Goal: Information Seeking & Learning: Learn about a topic

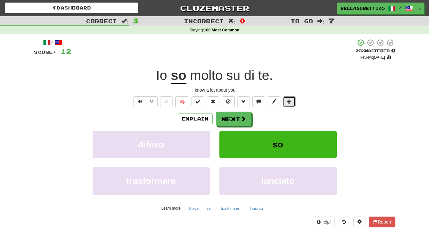
click at [291, 104] on button at bounding box center [289, 101] width 13 height 11
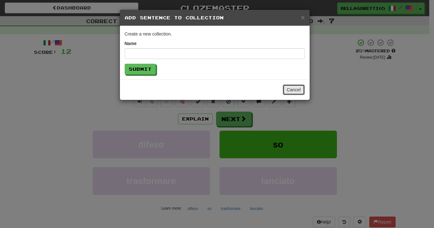
click at [294, 90] on button "Cancel" at bounding box center [294, 89] width 22 height 11
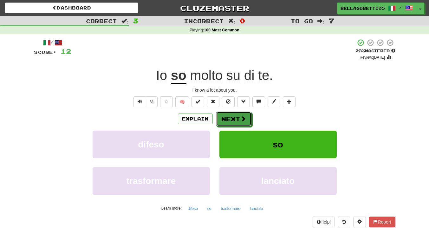
click at [220, 117] on button "Next" at bounding box center [234, 119] width 36 height 15
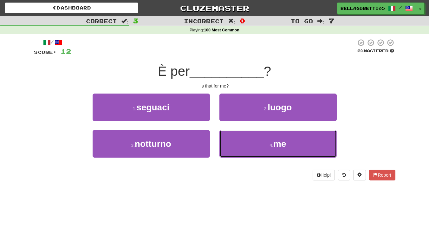
click at [286, 151] on button "4 . me" at bounding box center [278, 144] width 117 height 28
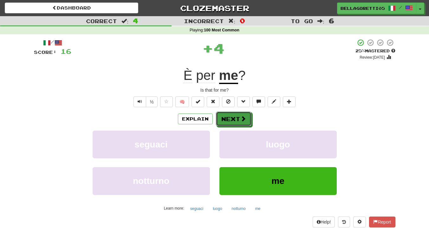
click at [240, 122] on span at bounding box center [243, 119] width 6 height 6
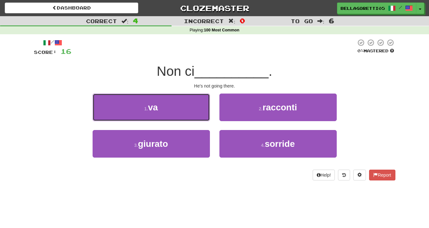
click at [202, 115] on button "1 . va" at bounding box center [151, 108] width 117 height 28
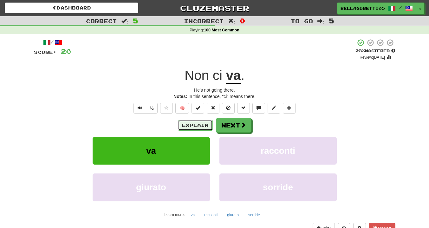
click at [208, 127] on button "Explain" at bounding box center [195, 125] width 35 height 11
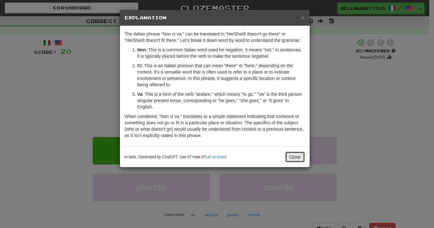
click at [298, 160] on button "Close" at bounding box center [295, 157] width 20 height 11
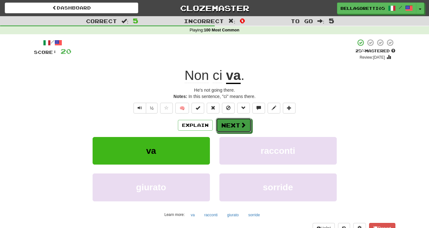
click at [229, 130] on button "Next" at bounding box center [234, 125] width 36 height 15
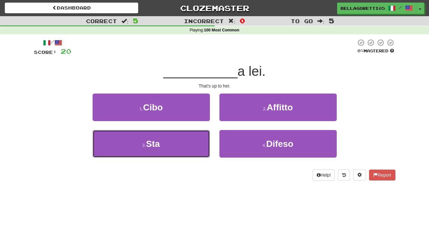
click at [194, 156] on button "3 . Sta" at bounding box center [151, 144] width 117 height 28
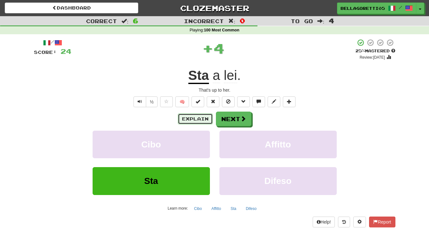
click at [200, 124] on button "Explain" at bounding box center [195, 119] width 35 height 11
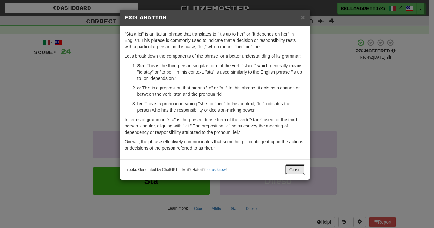
click at [300, 172] on button "Close" at bounding box center [295, 169] width 20 height 11
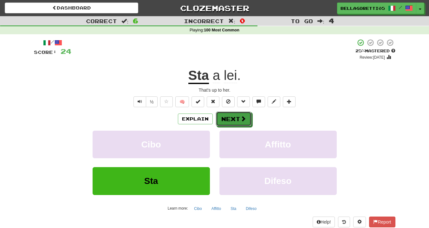
click at [228, 120] on button "Next" at bounding box center [234, 119] width 36 height 15
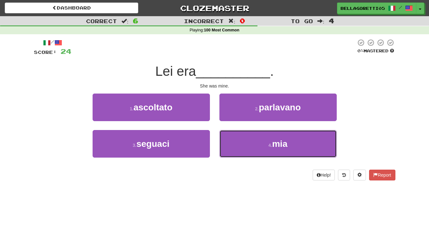
click at [273, 143] on button "4 . mia" at bounding box center [278, 144] width 117 height 28
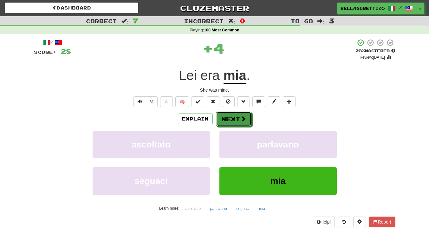
click at [243, 123] on button "Next" at bounding box center [234, 119] width 36 height 15
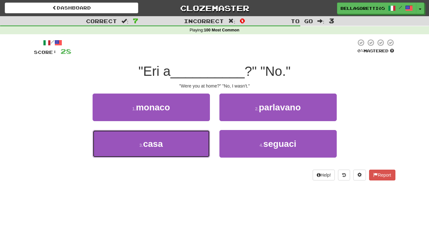
click at [188, 141] on button "3 . casa" at bounding box center [151, 144] width 117 height 28
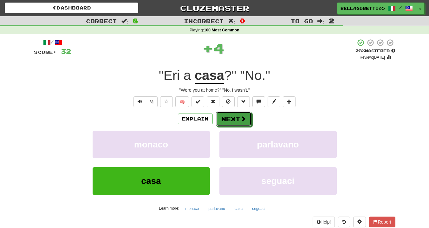
click at [249, 118] on button "Next" at bounding box center [234, 119] width 36 height 15
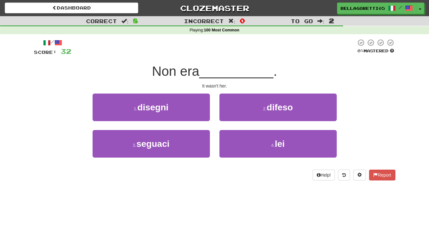
click at [283, 174] on div "Help! Report" at bounding box center [215, 175] width 362 height 11
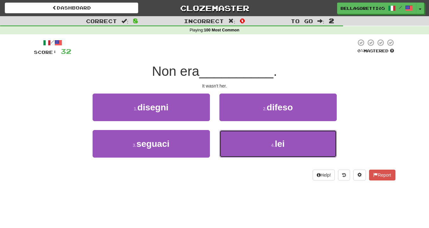
click at [280, 151] on button "4 . lei" at bounding box center [278, 144] width 117 height 28
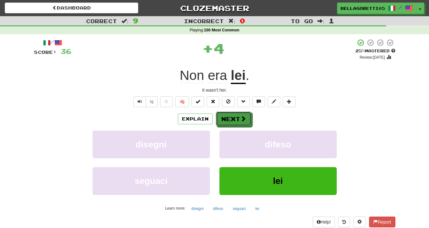
click at [245, 114] on button "Next" at bounding box center [234, 119] width 36 height 15
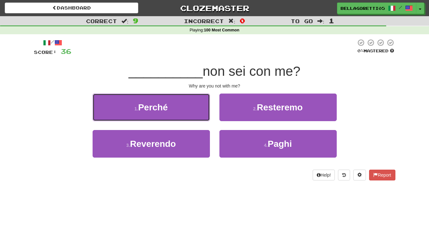
click at [179, 102] on button "1 . Perché" at bounding box center [151, 108] width 117 height 28
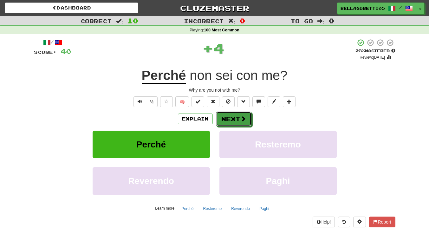
click at [232, 123] on button "Next" at bounding box center [234, 119] width 36 height 15
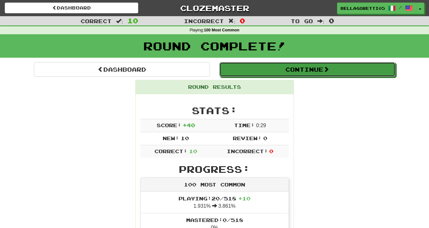
click at [289, 74] on button "Continue" at bounding box center [308, 69] width 176 height 15
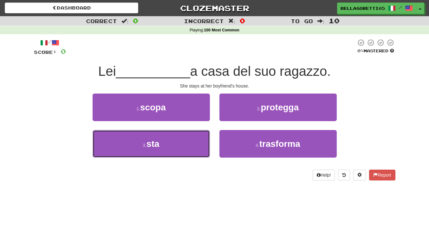
click at [182, 143] on button "3 . sta" at bounding box center [151, 144] width 117 height 28
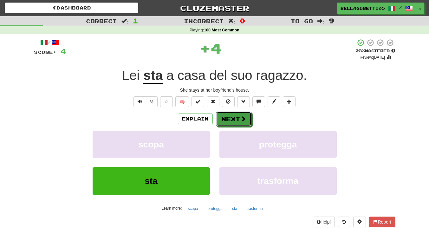
click at [233, 120] on button "Next" at bounding box center [234, 119] width 36 height 15
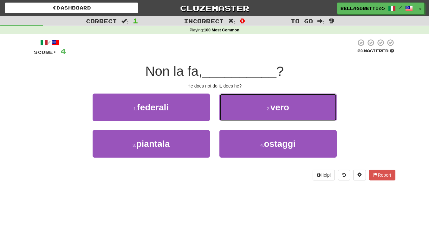
click at [239, 114] on button "2 . vero" at bounding box center [278, 108] width 117 height 28
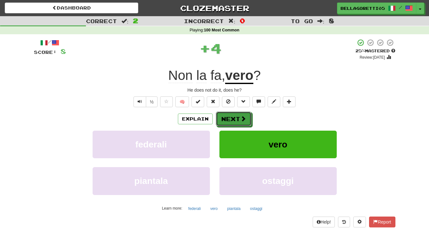
click at [244, 122] on span at bounding box center [243, 119] width 6 height 6
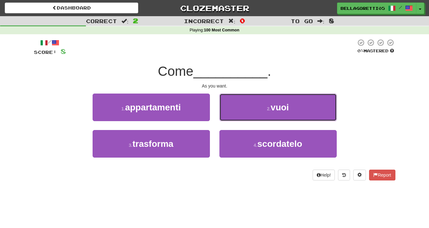
click at [281, 115] on button "2 . vuoi" at bounding box center [278, 108] width 117 height 28
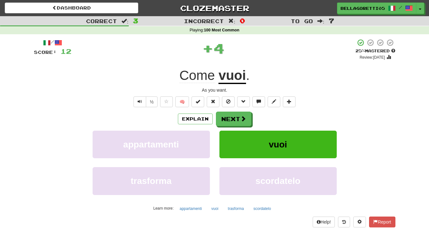
click at [206, 127] on div "Explain Next appartamenti vuoi trasforma scordatelo Learn more: appartamenti vu…" at bounding box center [215, 163] width 362 height 102
click at [203, 123] on button "Explain" at bounding box center [195, 119] width 35 height 11
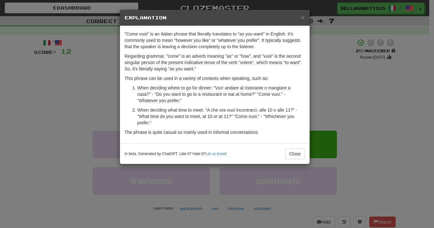
click at [352, 78] on div "× Explanation "Come vuoi" is an Italian phrase that literally translates to "as…" at bounding box center [217, 114] width 434 height 228
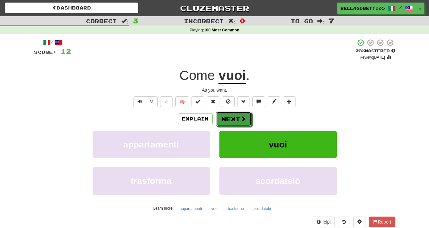
click at [231, 122] on button "Next" at bounding box center [234, 119] width 36 height 15
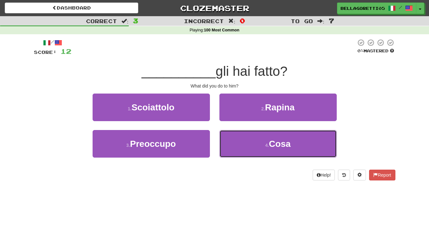
click at [257, 155] on button "4 . Cosa" at bounding box center [278, 144] width 117 height 28
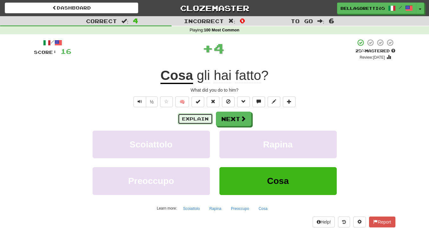
click at [205, 121] on button "Explain" at bounding box center [195, 119] width 35 height 11
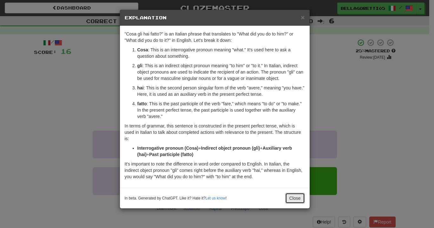
click at [294, 202] on button "Close" at bounding box center [295, 198] width 20 height 11
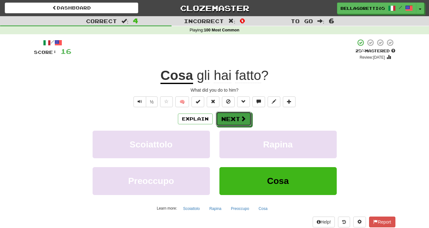
click at [241, 121] on span at bounding box center [243, 119] width 6 height 6
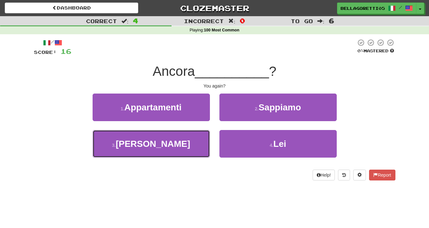
click at [198, 144] on button "3 . Sia" at bounding box center [151, 144] width 117 height 28
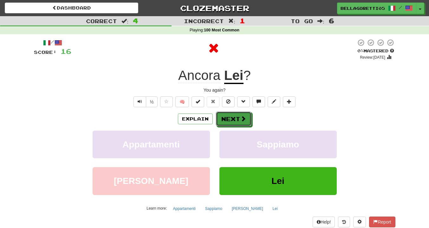
click at [230, 116] on button "Next" at bounding box center [234, 119] width 36 height 15
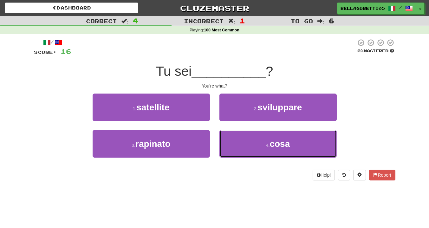
click at [253, 135] on button "4 . cosa" at bounding box center [278, 144] width 117 height 28
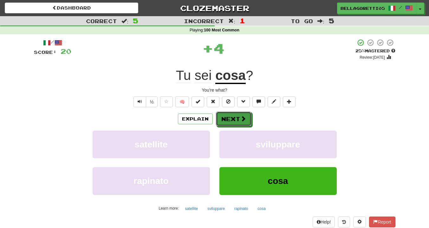
click at [228, 119] on button "Next" at bounding box center [234, 119] width 36 height 15
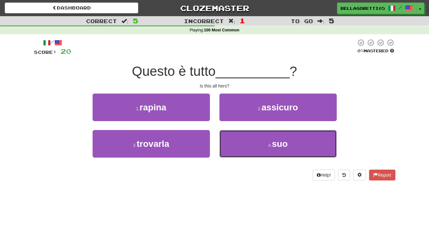
click at [234, 143] on button "4 . suo" at bounding box center [278, 144] width 117 height 28
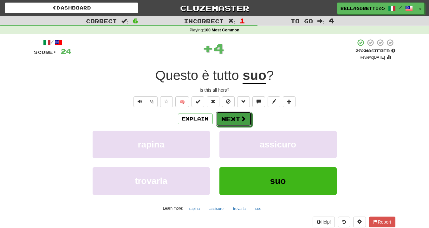
click at [233, 120] on button "Next" at bounding box center [234, 119] width 36 height 15
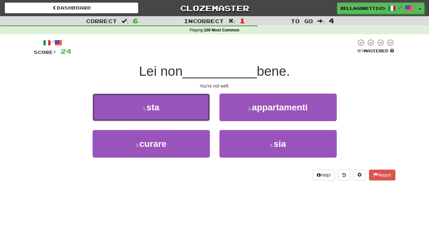
click at [172, 114] on button "1 . sta" at bounding box center [151, 108] width 117 height 28
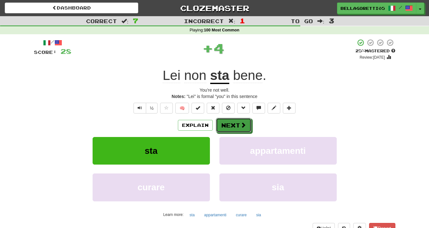
click at [238, 127] on button "Next" at bounding box center [234, 125] width 36 height 15
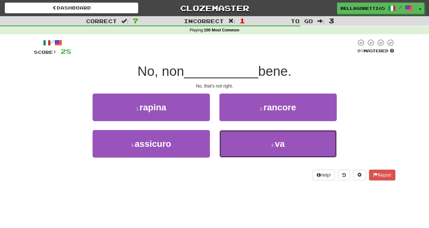
click at [248, 140] on button "4 . va" at bounding box center [278, 144] width 117 height 28
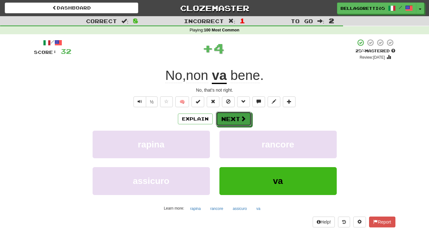
click at [229, 121] on button "Next" at bounding box center [234, 119] width 36 height 15
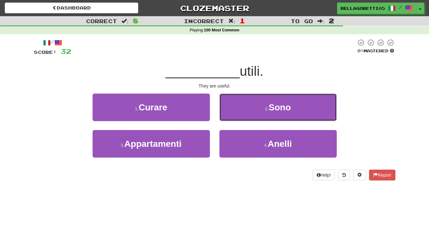
click at [243, 117] on button "2 . Sono" at bounding box center [278, 108] width 117 height 28
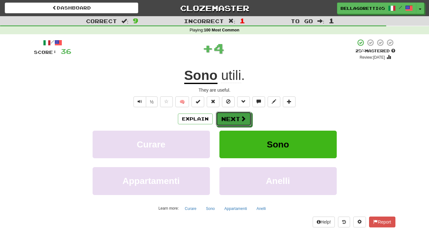
click at [238, 119] on button "Next" at bounding box center [234, 119] width 36 height 15
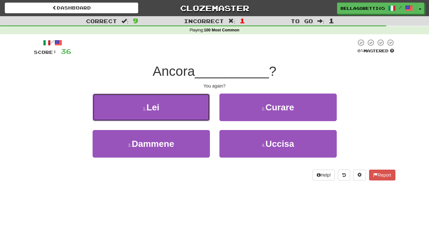
click at [177, 117] on button "1 . Lei" at bounding box center [151, 108] width 117 height 28
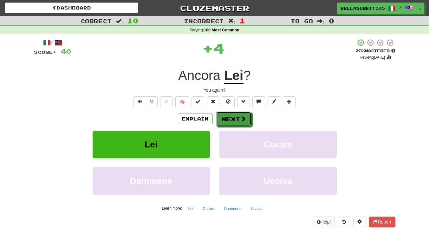
click at [234, 123] on button "Next" at bounding box center [234, 119] width 36 height 15
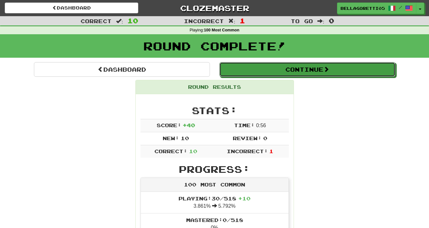
click at [291, 72] on button "Continue" at bounding box center [308, 69] width 176 height 15
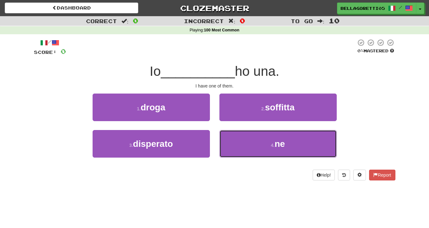
click at [242, 145] on button "4 . ne" at bounding box center [278, 144] width 117 height 28
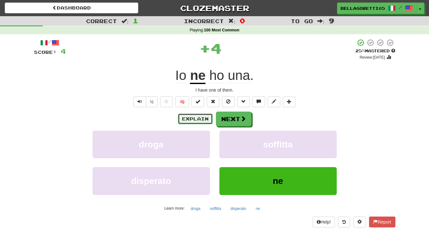
click at [198, 118] on button "Explain" at bounding box center [195, 119] width 35 height 11
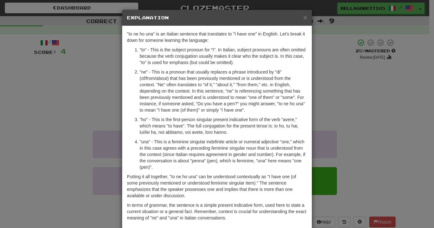
click at [370, 144] on div "× Explanation "Io ne ho una" is an Italian sentence that translates to "I have …" at bounding box center [217, 114] width 434 height 228
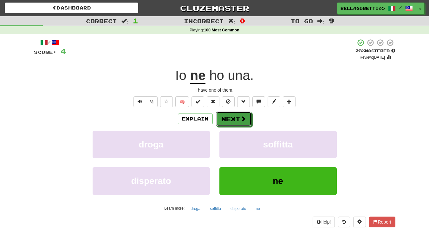
click at [239, 119] on button "Next" at bounding box center [234, 119] width 36 height 15
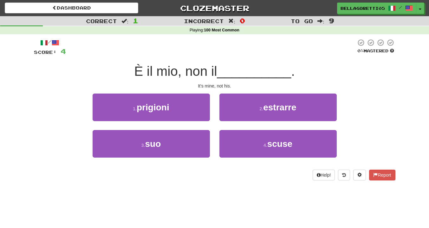
click at [202, 159] on div "3 . suo" at bounding box center [151, 148] width 127 height 36
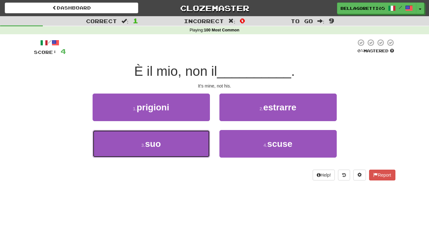
click at [197, 152] on button "3 . suo" at bounding box center [151, 144] width 117 height 28
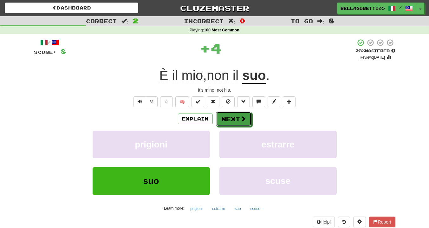
click at [239, 120] on button "Next" at bounding box center [234, 119] width 36 height 15
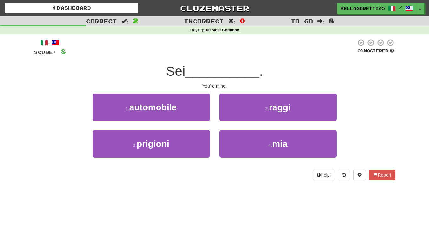
click at [261, 125] on div "2 . raggi" at bounding box center [278, 112] width 127 height 36
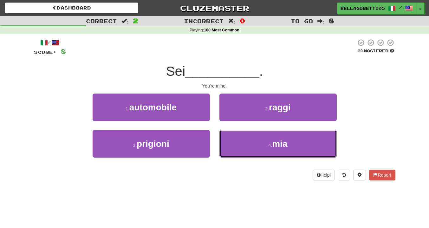
click at [264, 151] on button "4 . mia" at bounding box center [278, 144] width 117 height 28
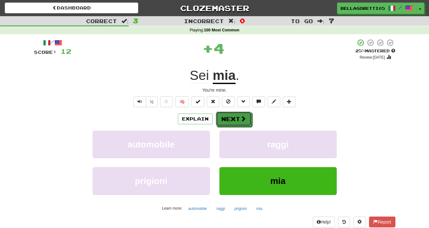
click at [232, 121] on button "Next" at bounding box center [234, 119] width 36 height 15
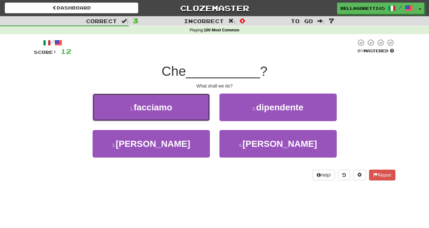
click at [197, 113] on button "1 . facciamo" at bounding box center [151, 108] width 117 height 28
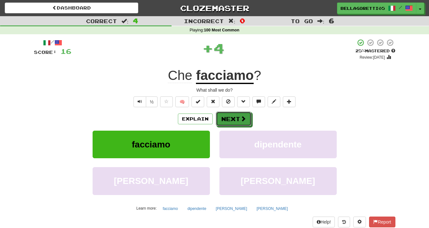
click at [237, 124] on button "Next" at bounding box center [234, 119] width 36 height 15
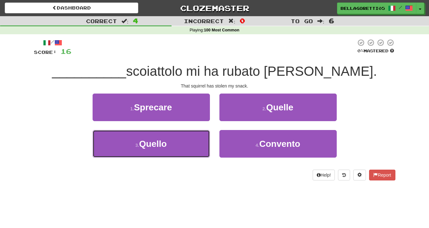
click at [194, 145] on button "3 . Quello" at bounding box center [151, 144] width 117 height 28
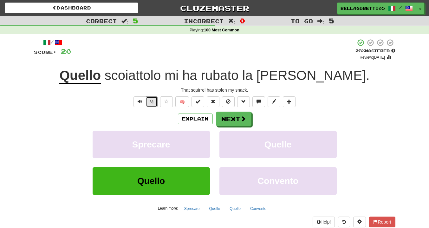
click at [147, 102] on button "½" at bounding box center [152, 101] width 12 height 11
click at [199, 116] on button "Explain" at bounding box center [195, 119] width 35 height 11
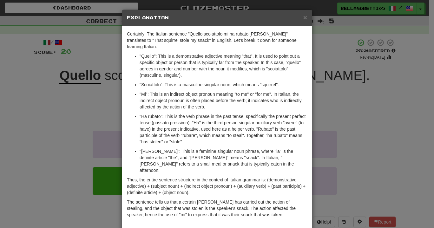
click at [362, 97] on div "× Explanation Certainly! The Italian sentence "Quello scoiattolo mi ha rubato l…" at bounding box center [217, 114] width 434 height 228
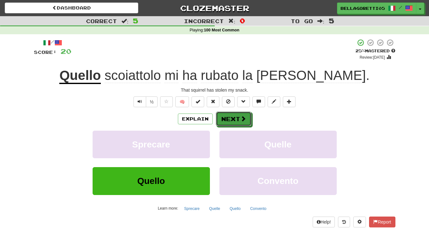
click at [244, 120] on span at bounding box center [243, 119] width 6 height 6
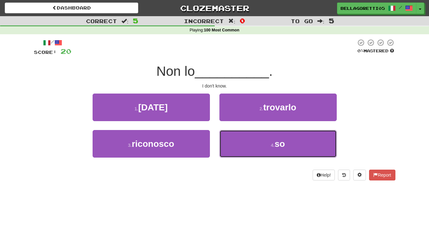
click at [275, 149] on button "4 . so" at bounding box center [278, 144] width 117 height 28
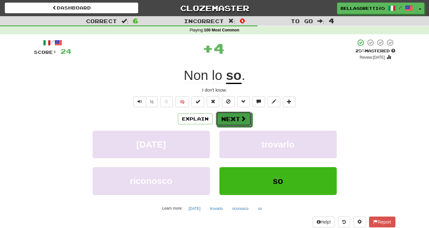
click at [240, 119] on span at bounding box center [243, 119] width 6 height 6
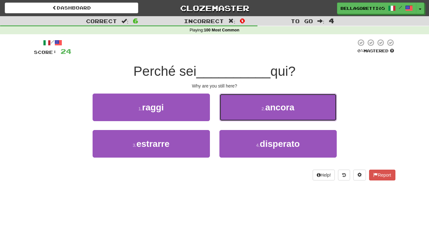
click at [240, 119] on button "2 . ancora" at bounding box center [278, 108] width 117 height 28
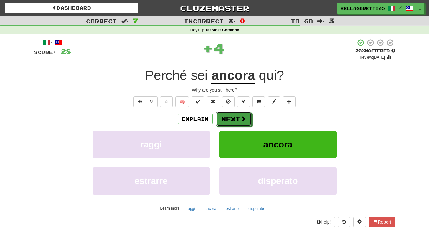
click at [240, 118] on span at bounding box center [243, 119] width 6 height 6
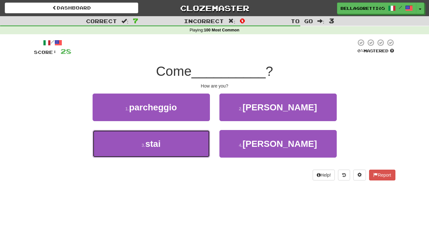
click at [193, 150] on button "3 . stai" at bounding box center [151, 144] width 117 height 28
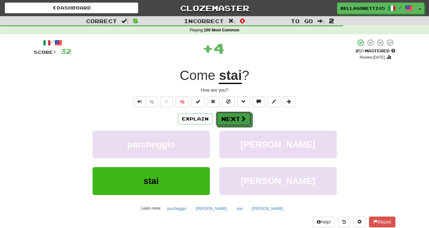
click at [226, 123] on button "Next" at bounding box center [234, 119] width 36 height 15
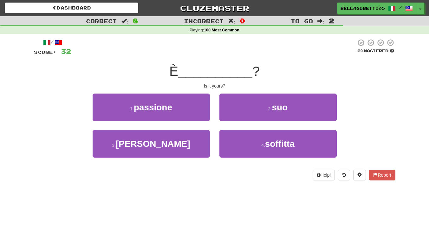
click at [248, 122] on div "2 . suo" at bounding box center [278, 112] width 127 height 36
click at [248, 112] on button "2 . suo" at bounding box center [278, 108] width 117 height 28
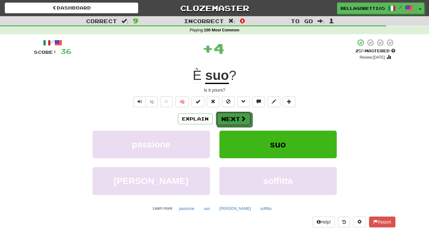
click at [243, 115] on button "Next" at bounding box center [234, 119] width 36 height 15
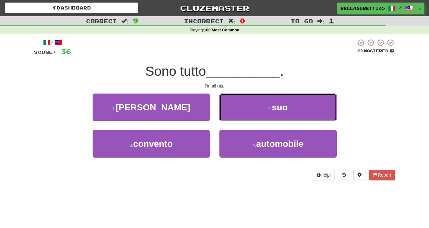
click at [243, 115] on button "2 . suo" at bounding box center [278, 108] width 117 height 28
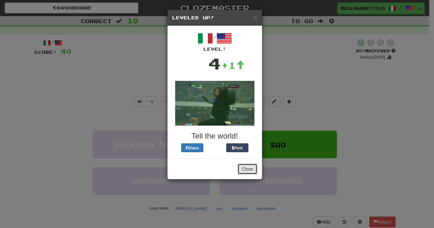
click at [250, 171] on button "Close" at bounding box center [248, 169] width 20 height 11
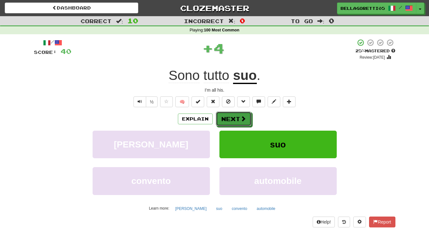
click at [229, 122] on button "Next" at bounding box center [234, 119] width 36 height 15
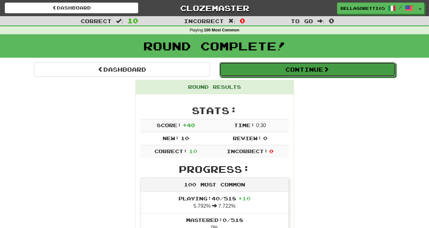
click at [337, 72] on button "Continue" at bounding box center [308, 69] width 176 height 15
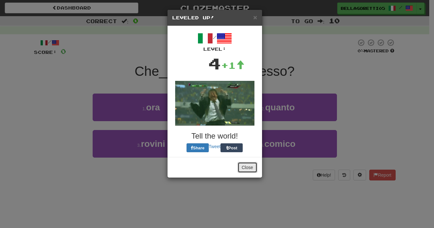
click at [246, 170] on button "Close" at bounding box center [248, 167] width 20 height 11
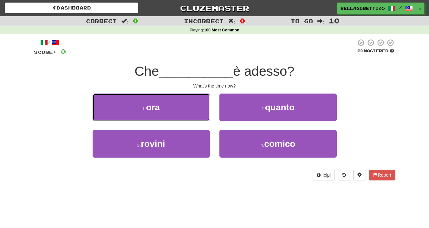
click at [149, 98] on button "1 . ora" at bounding box center [151, 108] width 117 height 28
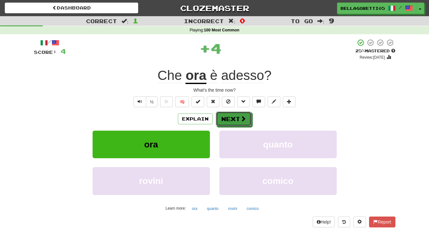
click at [249, 123] on button "Next" at bounding box center [234, 119] width 36 height 15
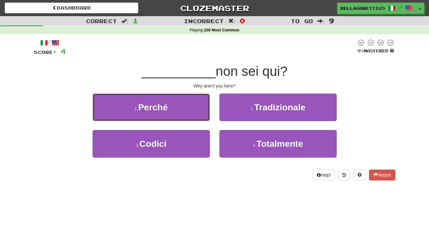
click at [190, 110] on button "1 . Perché" at bounding box center [151, 108] width 117 height 28
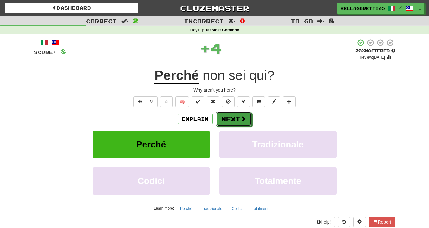
click at [237, 121] on button "Next" at bounding box center [234, 119] width 36 height 15
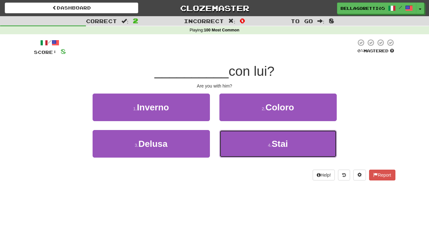
click at [245, 136] on button "4 . Stai" at bounding box center [278, 144] width 117 height 28
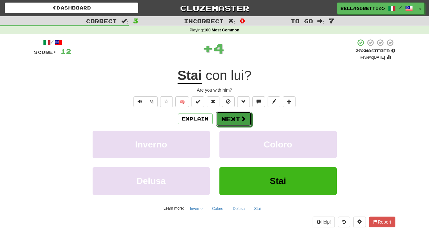
click at [223, 118] on button "Next" at bounding box center [234, 119] width 36 height 15
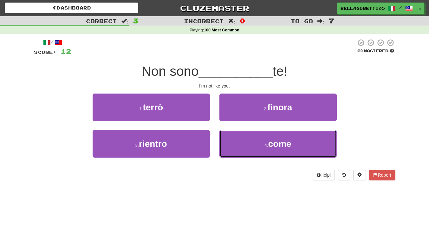
click at [255, 136] on button "4 . come" at bounding box center [278, 144] width 117 height 28
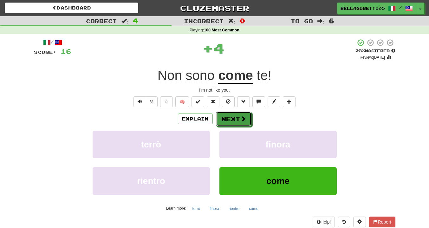
click at [240, 118] on button "Next" at bounding box center [234, 119] width 36 height 15
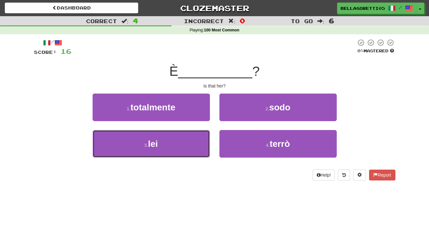
click at [169, 142] on button "3 . lei" at bounding box center [151, 144] width 117 height 28
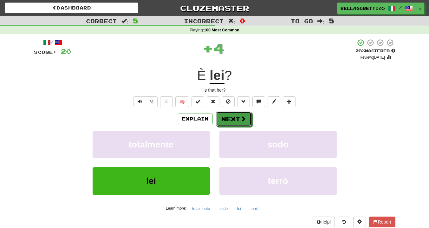
click at [238, 120] on button "Next" at bounding box center [234, 119] width 36 height 15
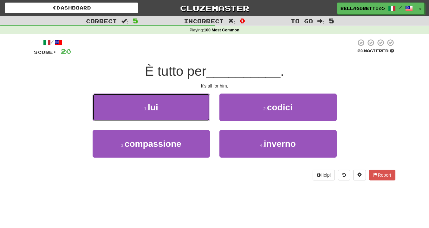
click at [188, 117] on button "1 . lui" at bounding box center [151, 108] width 117 height 28
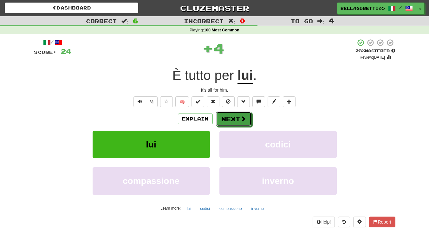
click at [220, 116] on button "Next" at bounding box center [234, 119] width 36 height 15
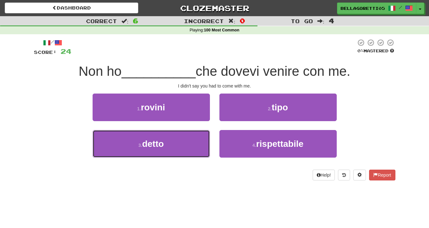
click at [178, 142] on button "3 . detto" at bounding box center [151, 144] width 117 height 28
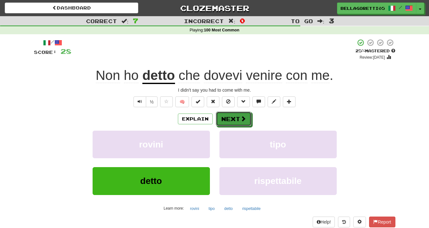
click at [238, 118] on button "Next" at bounding box center [234, 119] width 36 height 15
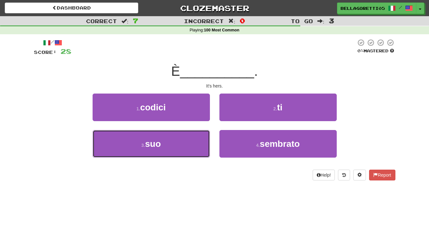
click at [178, 142] on button "3 . suo" at bounding box center [151, 144] width 117 height 28
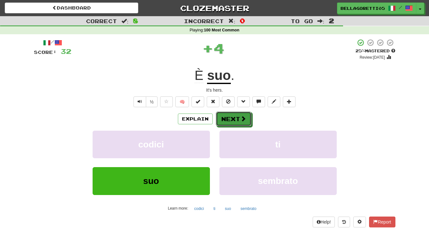
click at [227, 120] on button "Next" at bounding box center [234, 119] width 36 height 15
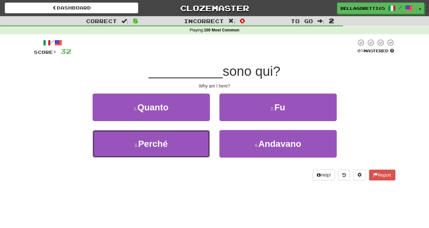
click at [182, 139] on button "3 . Perché" at bounding box center [151, 144] width 117 height 28
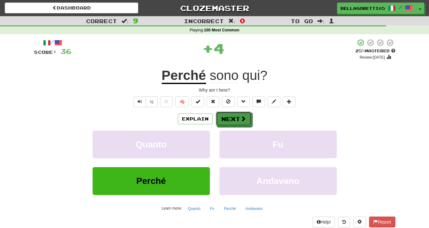
click at [221, 114] on button "Next" at bounding box center [234, 119] width 36 height 15
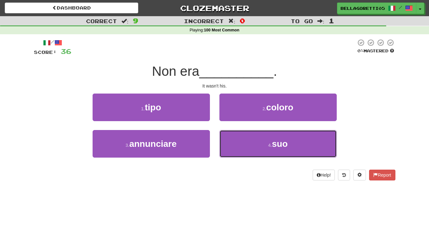
click at [271, 141] on button "4 . suo" at bounding box center [278, 144] width 117 height 28
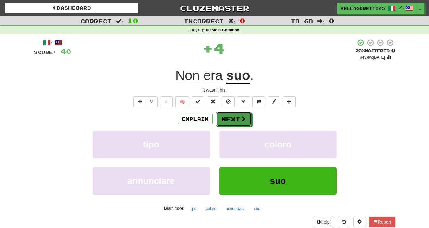
click at [233, 124] on button "Next" at bounding box center [234, 119] width 36 height 15
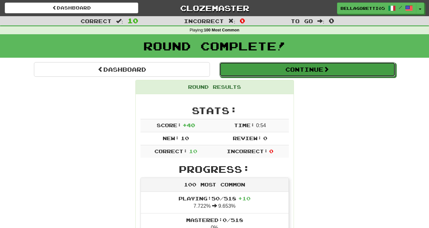
click at [284, 76] on button "Continue" at bounding box center [308, 69] width 176 height 15
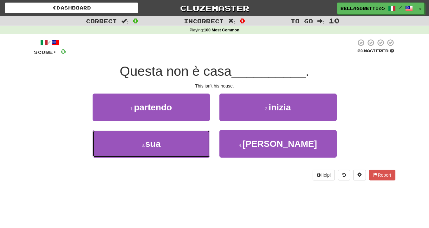
click at [177, 145] on button "3 . sua" at bounding box center [151, 144] width 117 height 28
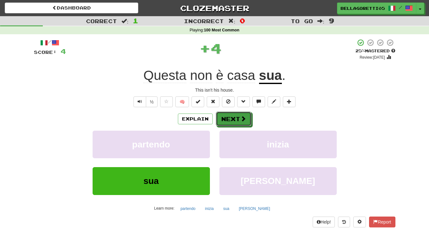
click at [238, 112] on button "Next" at bounding box center [234, 119] width 36 height 15
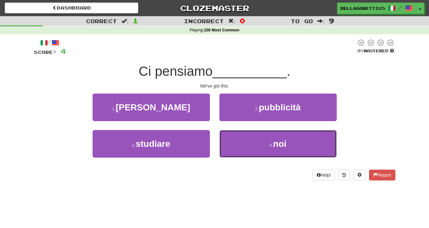
click at [249, 139] on button "4 . noi" at bounding box center [278, 144] width 117 height 28
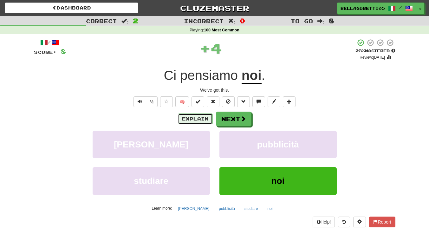
click at [204, 121] on button "Explain" at bounding box center [195, 119] width 35 height 11
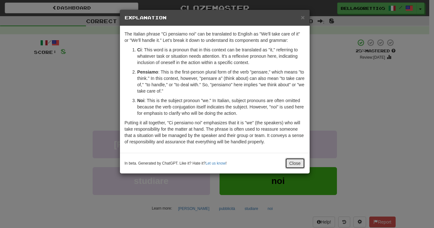
click at [296, 165] on button "Close" at bounding box center [295, 163] width 20 height 11
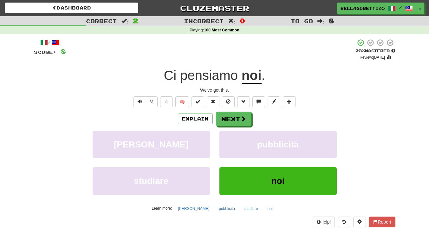
click at [226, 128] on div "Explain Next vela pubblicità studiare noi Learn more: vela pubblicità studiare …" at bounding box center [215, 163] width 362 height 102
click at [227, 119] on button "Next" at bounding box center [234, 119] width 36 height 15
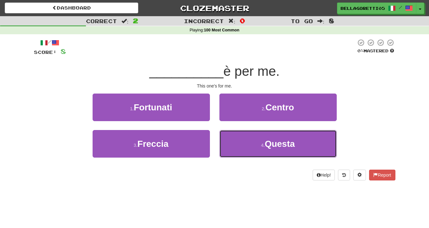
click at [244, 148] on button "4 . Questa" at bounding box center [278, 144] width 117 height 28
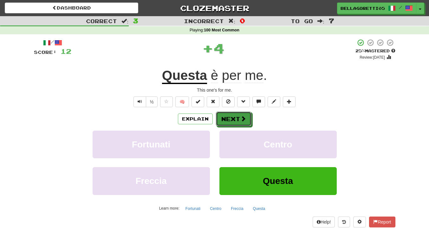
click at [235, 124] on button "Next" at bounding box center [234, 119] width 36 height 15
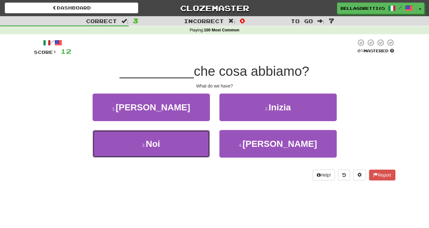
click at [202, 143] on button "3 . Noi" at bounding box center [151, 144] width 117 height 28
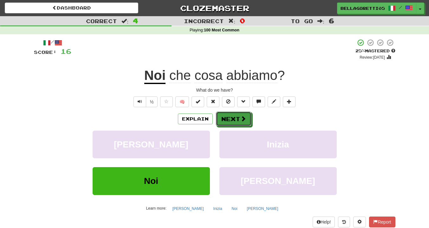
click at [224, 123] on button "Next" at bounding box center [234, 119] width 36 height 15
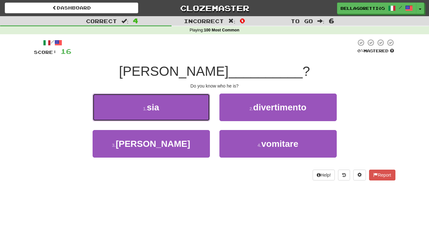
click at [177, 108] on button "1 . sia" at bounding box center [151, 108] width 117 height 28
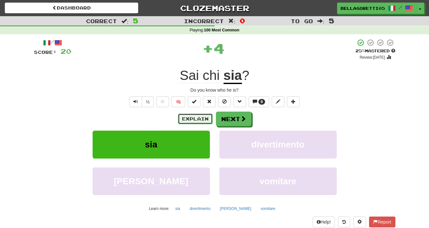
click at [195, 122] on button "Explain" at bounding box center [195, 119] width 35 height 11
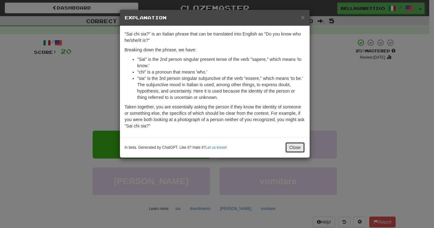
click at [294, 147] on button "Close" at bounding box center [295, 147] width 20 height 11
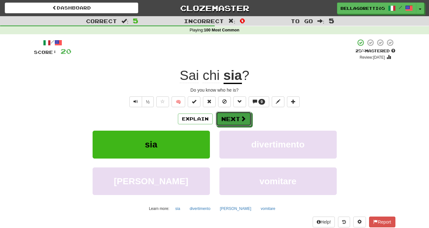
click at [221, 123] on button "Next" at bounding box center [234, 119] width 36 height 15
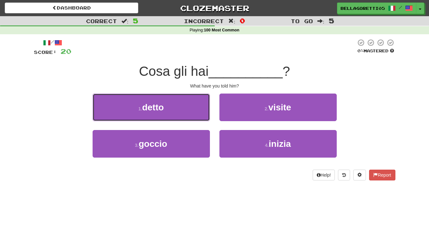
click at [194, 113] on button "1 . detto" at bounding box center [151, 108] width 117 height 28
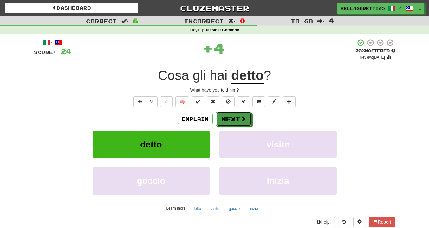
click at [238, 120] on button "Next" at bounding box center [234, 119] width 36 height 15
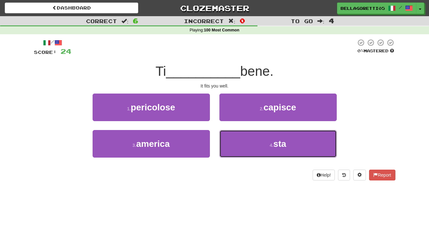
click at [248, 153] on button "4 . sta" at bounding box center [278, 144] width 117 height 28
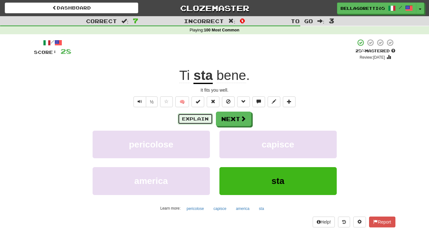
click at [201, 117] on button "Explain" at bounding box center [195, 119] width 35 height 11
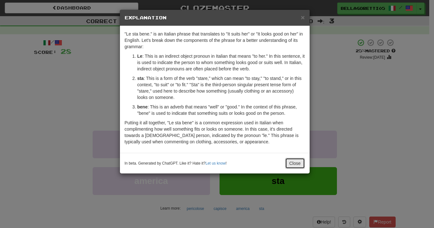
click at [298, 166] on button "Close" at bounding box center [295, 163] width 20 height 11
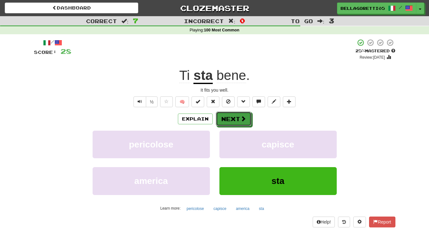
click at [248, 122] on button "Next" at bounding box center [234, 119] width 36 height 15
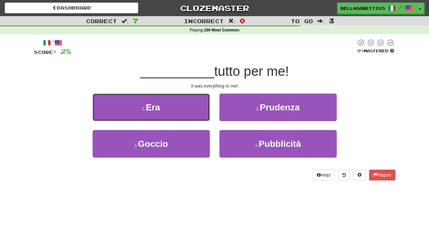
click at [200, 120] on button "1 . Era" at bounding box center [151, 108] width 117 height 28
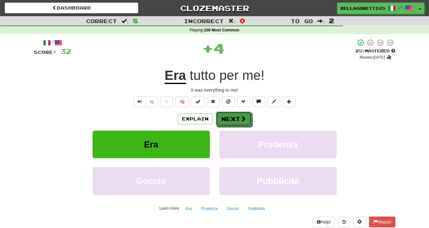
click at [230, 121] on button "Next" at bounding box center [234, 119] width 36 height 15
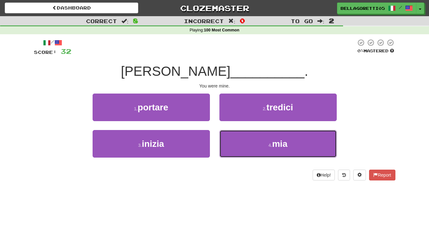
click at [263, 143] on button "4 . mia" at bounding box center [278, 144] width 117 height 28
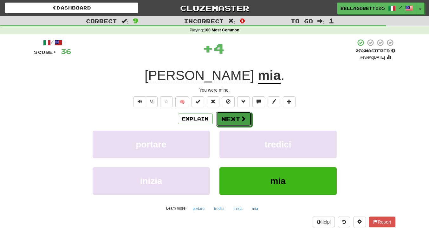
click at [246, 119] on button "Next" at bounding box center [234, 119] width 36 height 15
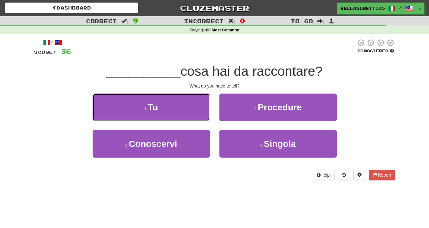
click at [175, 102] on button "1 . Tu" at bounding box center [151, 108] width 117 height 28
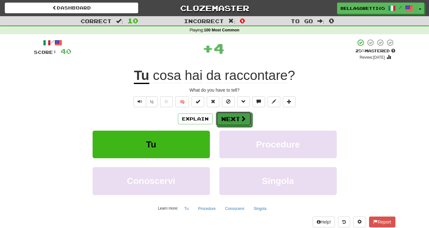
click at [246, 123] on button "Next" at bounding box center [234, 119] width 36 height 15
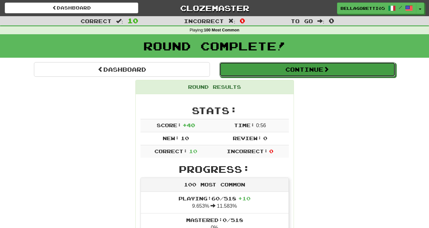
click at [280, 75] on button "Continue" at bounding box center [308, 69] width 176 height 15
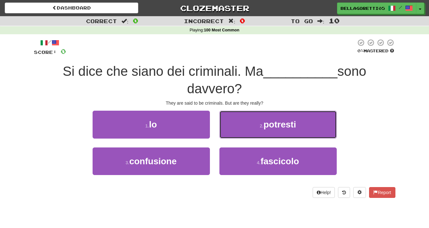
click at [274, 126] on span "potresti" at bounding box center [280, 125] width 33 height 10
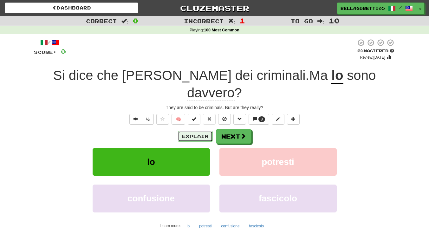
click at [198, 131] on button "Explain" at bounding box center [195, 136] width 35 height 11
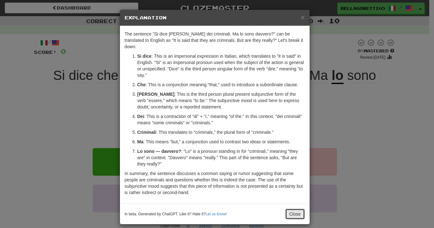
click at [289, 209] on button "Close" at bounding box center [295, 214] width 20 height 11
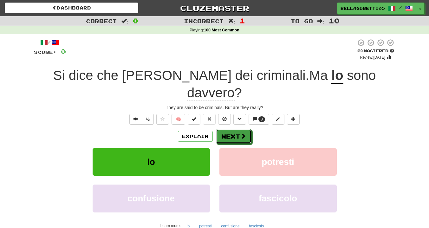
click at [234, 129] on button "Next" at bounding box center [234, 136] width 36 height 15
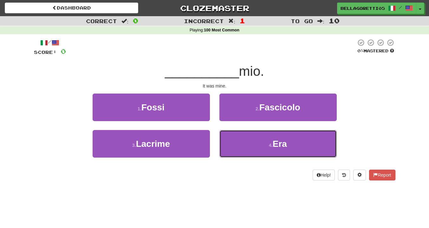
click at [264, 150] on button "4 . Era" at bounding box center [278, 144] width 117 height 28
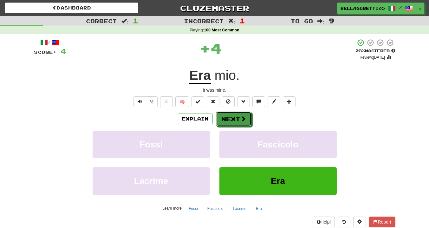
click at [244, 121] on span at bounding box center [243, 119] width 6 height 6
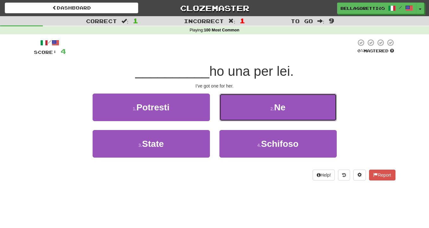
click at [246, 106] on button "2 . Ne" at bounding box center [278, 108] width 117 height 28
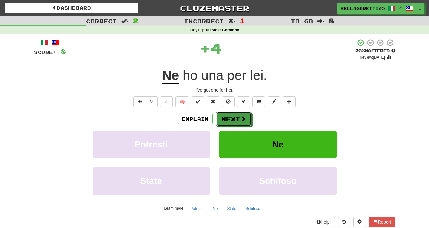
click at [237, 120] on button "Next" at bounding box center [234, 119] width 36 height 15
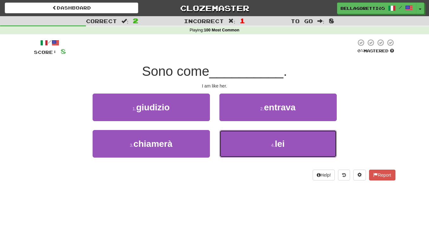
drag, startPoint x: 260, startPoint y: 141, endPoint x: 255, endPoint y: 139, distance: 5.7
click at [260, 140] on button "4 . lei" at bounding box center [278, 144] width 117 height 28
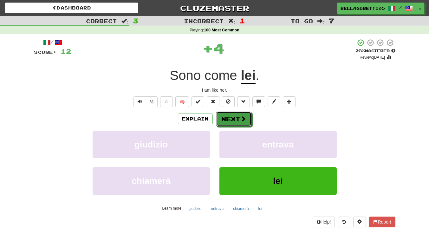
click at [237, 122] on button "Next" at bounding box center [234, 119] width 36 height 15
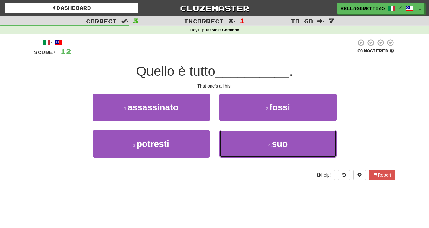
click at [264, 147] on button "4 . suo" at bounding box center [278, 144] width 117 height 28
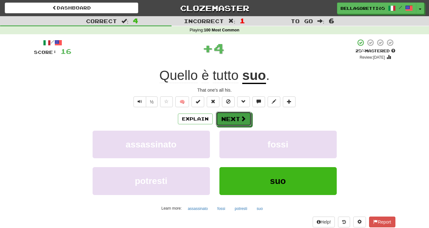
click at [234, 116] on button "Next" at bounding box center [234, 119] width 36 height 15
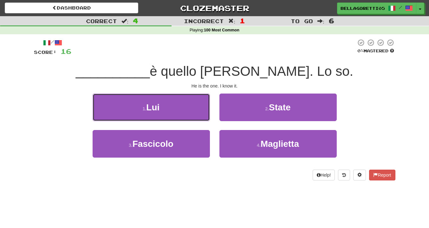
click at [185, 109] on button "1 . Lui" at bounding box center [151, 108] width 117 height 28
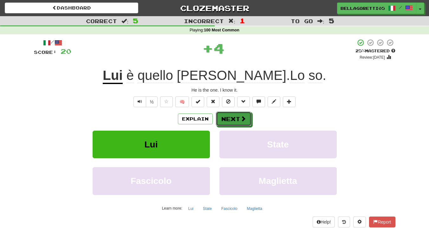
click at [232, 121] on button "Next" at bounding box center [234, 119] width 36 height 15
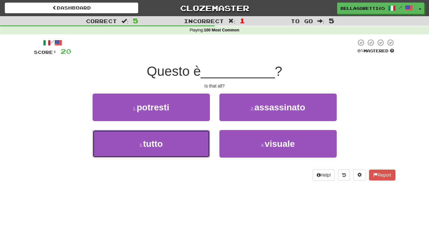
click at [182, 154] on button "3 . tutto" at bounding box center [151, 144] width 117 height 28
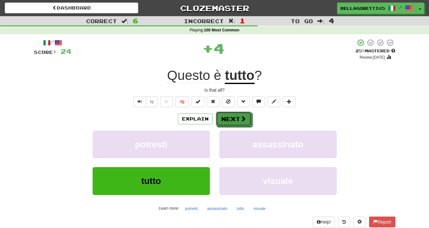
click at [240, 120] on span at bounding box center [243, 119] width 6 height 6
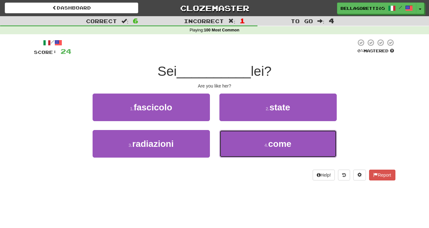
click at [248, 133] on button "4 . come" at bounding box center [278, 144] width 117 height 28
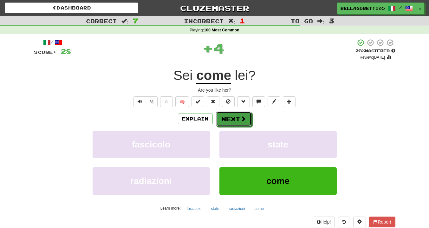
click at [226, 126] on button "Next" at bounding box center [234, 119] width 36 height 15
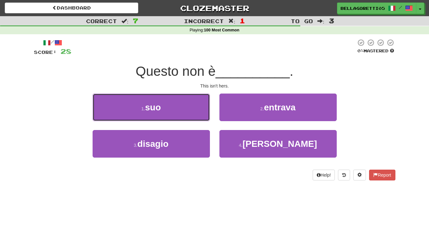
click at [167, 111] on button "1 . suo" at bounding box center [151, 108] width 117 height 28
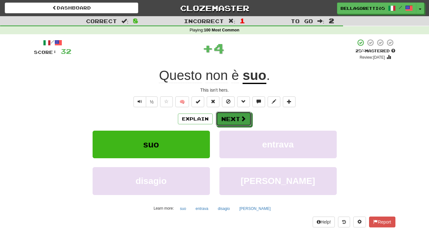
click at [230, 117] on button "Next" at bounding box center [234, 119] width 36 height 15
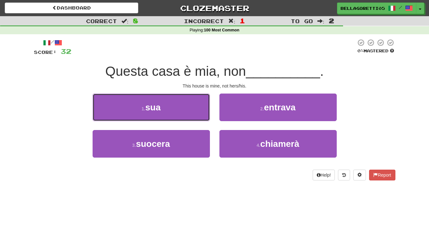
click at [181, 98] on button "1 . sua" at bounding box center [151, 108] width 117 height 28
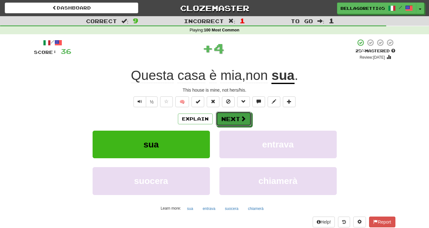
click at [231, 122] on button "Next" at bounding box center [234, 119] width 36 height 15
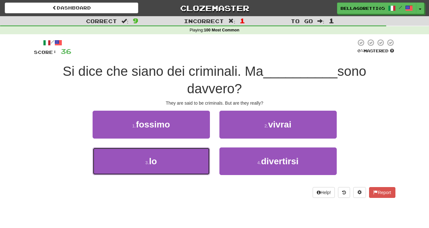
click at [186, 157] on button "3 . lo" at bounding box center [151, 162] width 117 height 28
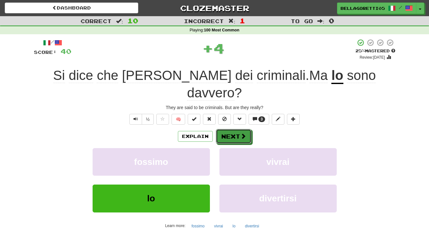
click at [247, 129] on button "Next" at bounding box center [234, 136] width 36 height 15
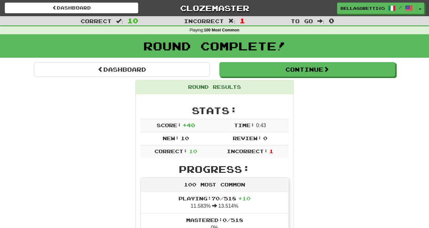
click at [311, 23] on span "To go" at bounding box center [302, 21] width 22 height 6
click at [122, 57] on div "Round Complete!" at bounding box center [214, 45] width 429 height 23
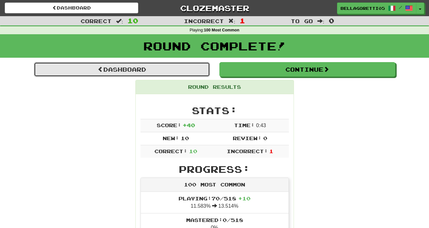
click at [122, 63] on link "Dashboard" at bounding box center [122, 69] width 176 height 15
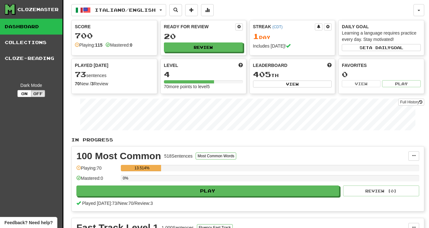
click at [105, 141] on p "In Progress" at bounding box center [247, 140] width 353 height 6
click at [416, 12] on button "button" at bounding box center [419, 10] width 11 height 12
click at [202, 40] on div "20" at bounding box center [203, 36] width 79 height 8
click at [200, 72] on div "4" at bounding box center [203, 74] width 79 height 8
click at [240, 65] on span at bounding box center [241, 65] width 4 height 4
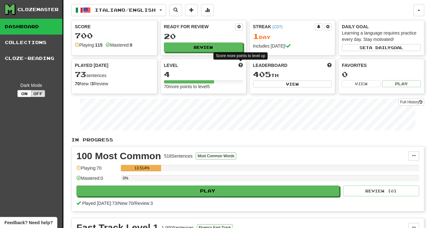
click at [240, 65] on span at bounding box center [241, 65] width 4 height 4
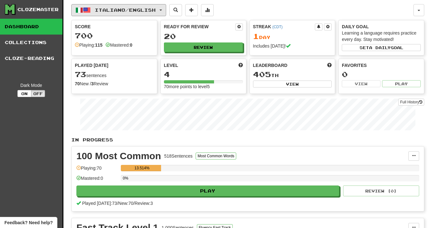
click at [166, 10] on button "Italiano / English" at bounding box center [118, 10] width 95 height 12
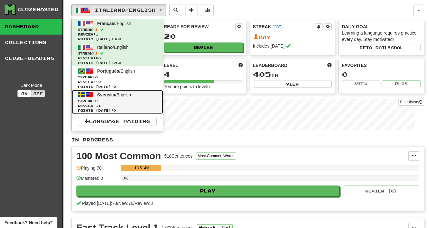
click at [115, 106] on span "Review: 11" at bounding box center [117, 105] width 79 height 5
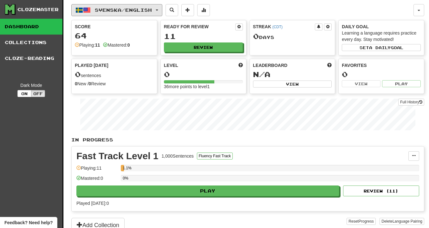
click at [128, 11] on span "Svenska / English" at bounding box center [123, 9] width 57 height 5
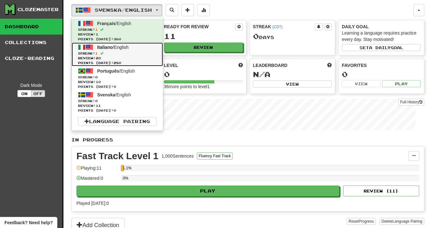
click at [127, 58] on span "Review: 20" at bounding box center [117, 58] width 79 height 5
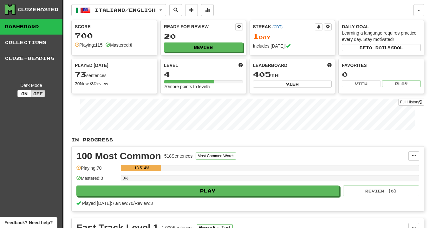
click at [47, 44] on link "Collections" at bounding box center [31, 43] width 62 height 16
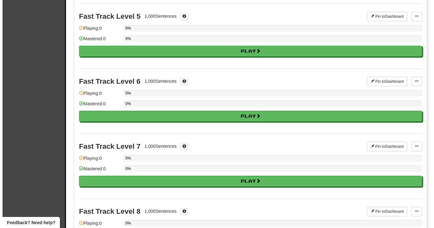
scroll to position [317, 0]
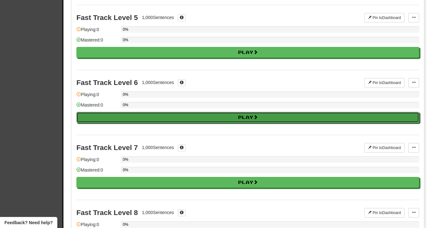
click at [137, 116] on button "Play" at bounding box center [247, 117] width 343 height 11
select select "**"
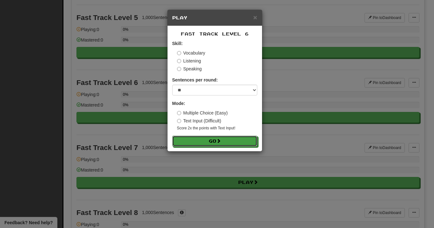
click at [194, 143] on button "Go" at bounding box center [214, 141] width 85 height 11
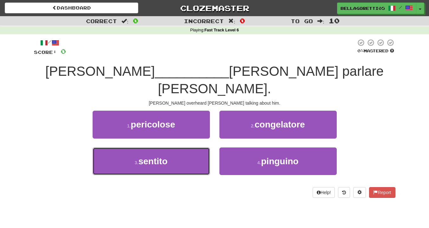
click at [193, 148] on button "3 . sentito" at bounding box center [151, 162] width 117 height 28
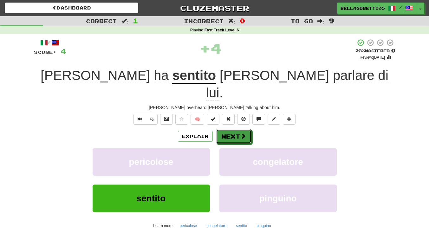
click at [229, 129] on button "Next" at bounding box center [234, 136] width 36 height 15
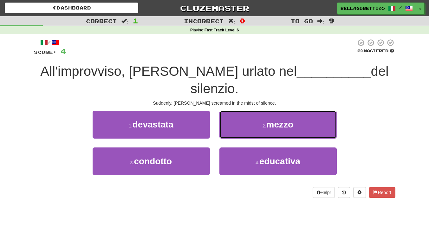
click at [239, 112] on button "2 . mezzo" at bounding box center [278, 125] width 117 height 28
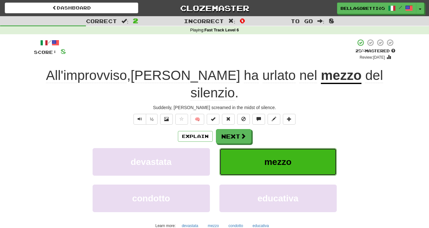
click at [240, 158] on button "mezzo" at bounding box center [278, 162] width 117 height 28
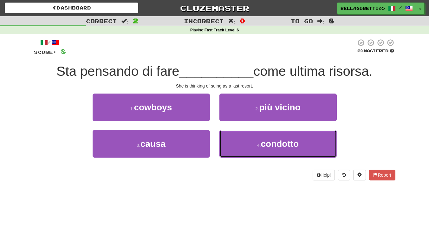
click at [268, 149] on span "condotto" at bounding box center [280, 144] width 38 height 10
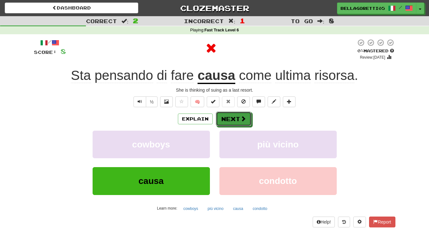
click at [225, 123] on button "Next" at bounding box center [234, 119] width 36 height 15
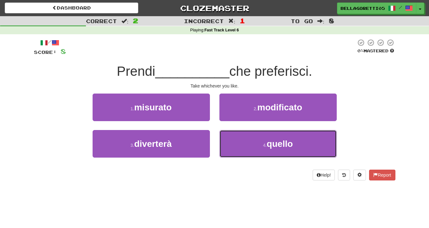
click at [272, 150] on button "4 . quello" at bounding box center [278, 144] width 117 height 28
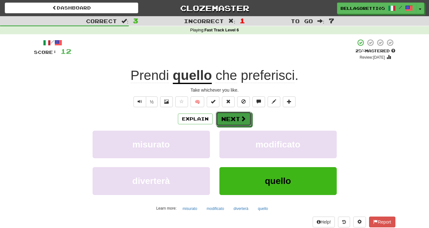
click at [240, 121] on span at bounding box center [243, 119] width 6 height 6
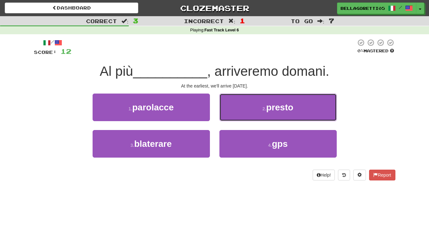
click at [241, 114] on button "2 . presto" at bounding box center [278, 108] width 117 height 28
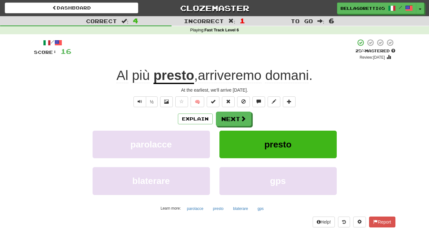
click at [236, 130] on div "Explain Next parolacce presto blaterare gps Learn more: parolacce presto blater…" at bounding box center [215, 163] width 362 height 102
click at [239, 123] on button "Next" at bounding box center [234, 119] width 36 height 15
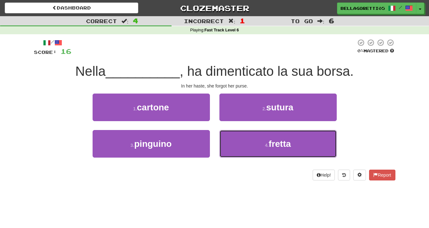
click at [257, 143] on button "4 . fretta" at bounding box center [278, 144] width 117 height 28
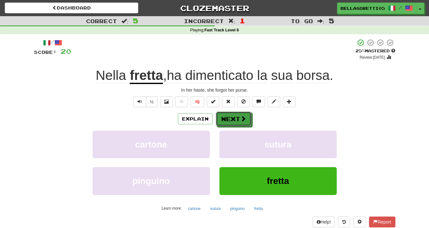
click at [245, 121] on span at bounding box center [243, 119] width 6 height 6
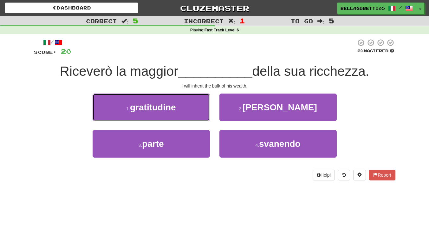
click at [202, 116] on button "1 . gratitudine" at bounding box center [151, 108] width 117 height 28
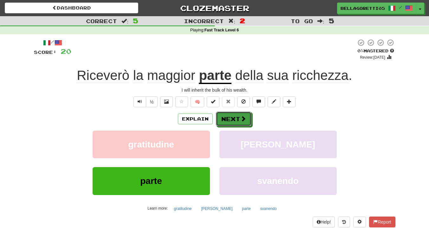
click at [240, 122] on button "Next" at bounding box center [234, 119] width 36 height 15
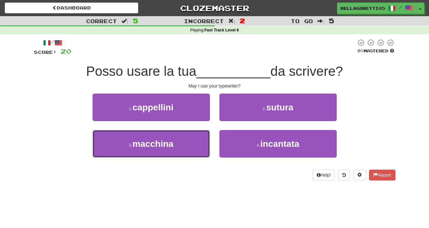
click at [208, 145] on button "3 . macchina" at bounding box center [151, 144] width 117 height 28
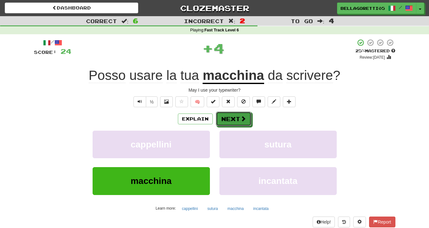
click at [225, 116] on button "Next" at bounding box center [234, 119] width 36 height 15
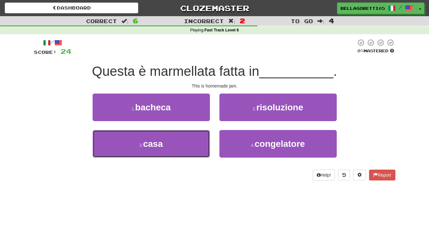
click at [197, 147] on button "3 . casa" at bounding box center [151, 144] width 117 height 28
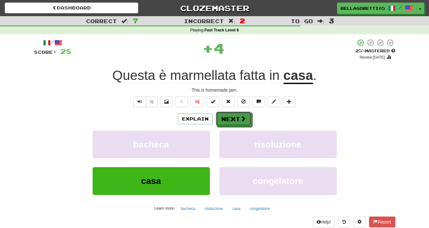
click at [234, 119] on button "Next" at bounding box center [234, 119] width 36 height 15
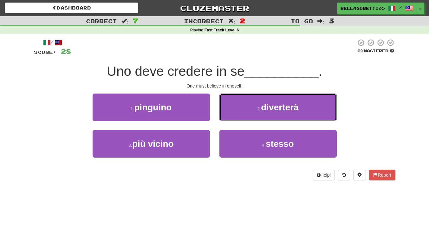
click at [245, 113] on button "2 . diverterà" at bounding box center [278, 108] width 117 height 28
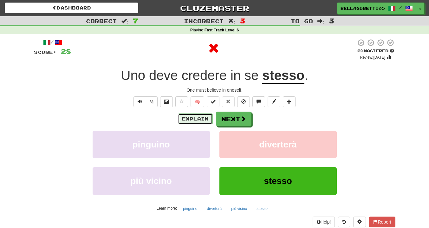
click at [195, 123] on button "Explain" at bounding box center [195, 119] width 35 height 11
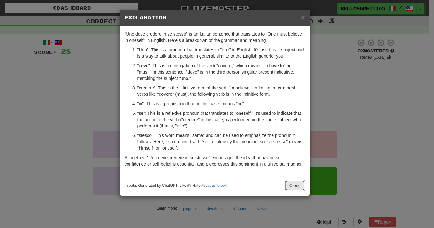
click at [298, 188] on button "Close" at bounding box center [295, 185] width 20 height 11
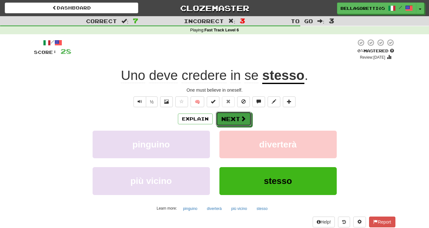
click at [231, 117] on button "Next" at bounding box center [234, 119] width 36 height 15
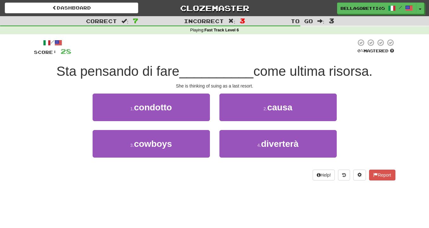
click at [250, 122] on div "2 . causa" at bounding box center [278, 112] width 127 height 36
click at [256, 113] on button "2 . causa" at bounding box center [278, 108] width 117 height 28
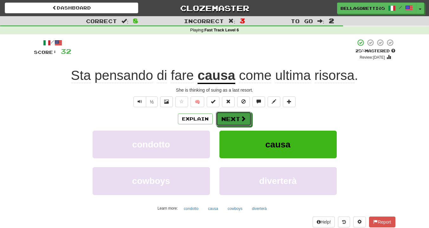
click at [244, 122] on span at bounding box center [243, 119] width 6 height 6
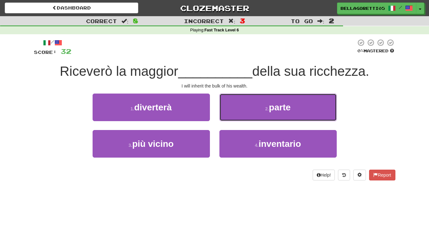
click at [246, 120] on button "2 . parte" at bounding box center [278, 108] width 117 height 28
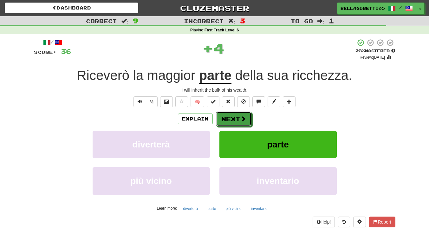
click at [246, 120] on button "Next" at bounding box center [234, 119] width 36 height 15
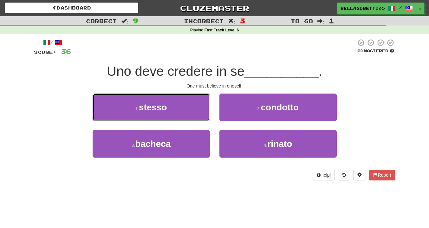
click at [187, 115] on button "1 . stesso" at bounding box center [151, 108] width 117 height 28
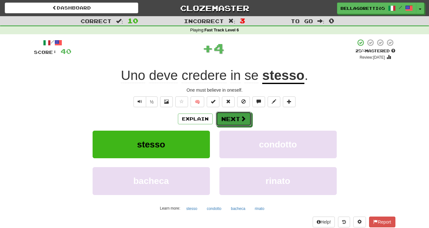
click at [236, 125] on button "Next" at bounding box center [234, 119] width 36 height 15
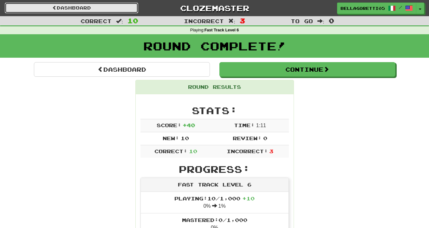
click at [89, 3] on link "Dashboard" at bounding box center [72, 8] width 134 height 11
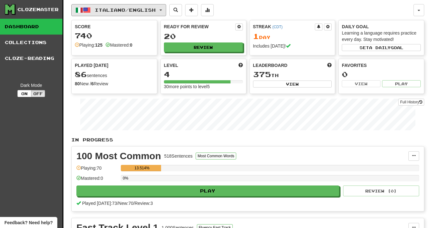
click at [145, 8] on span "Italiano / English" at bounding box center [125, 9] width 61 height 5
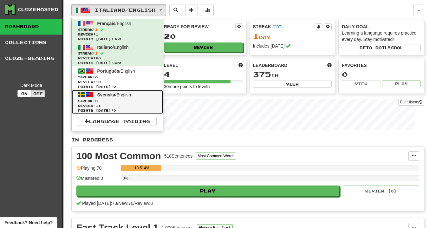
click at [137, 95] on link "Svenska / English Streak: 0 Review: 11 Points [DATE]: 0" at bounding box center [117, 102] width 91 height 24
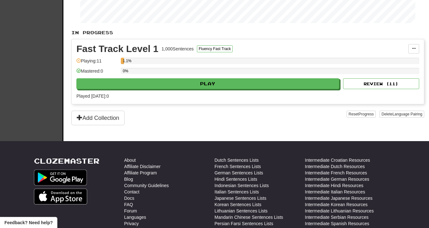
scroll to position [32, 0]
